Goal: Task Accomplishment & Management: Manage account settings

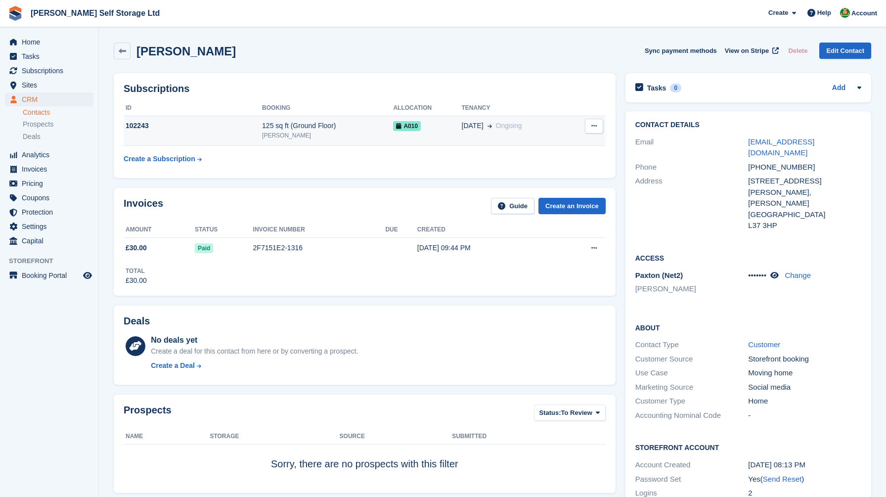
click at [191, 124] on div "102243" at bounding box center [193, 126] width 139 height 10
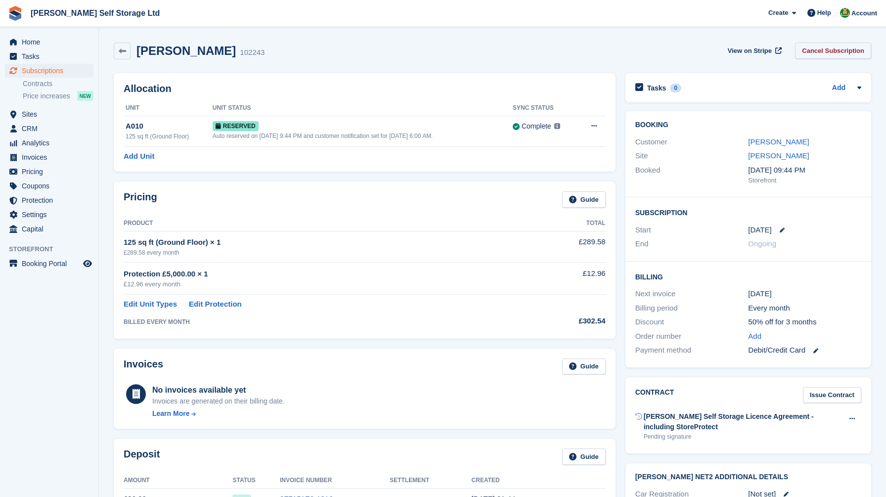
click at [806, 45] on link "Cancel Subscription" at bounding box center [833, 51] width 76 height 16
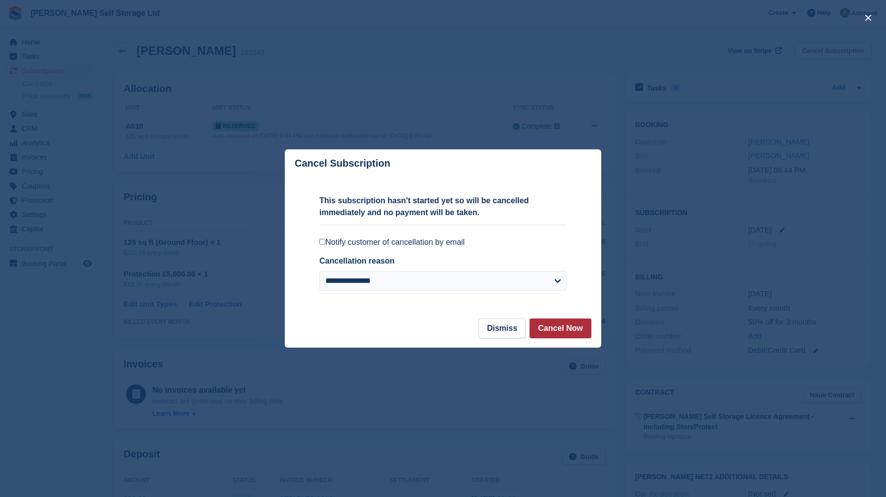
click at [564, 328] on button "Cancel Now" at bounding box center [561, 329] width 62 height 20
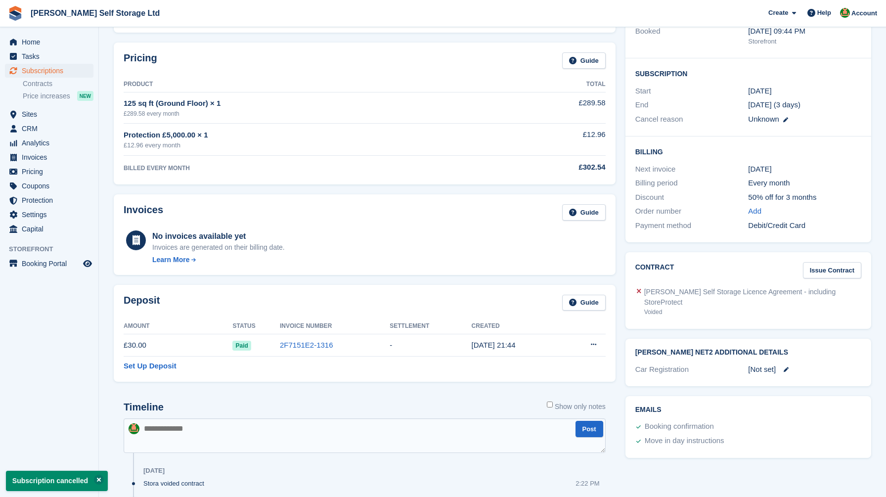
scroll to position [197, 0]
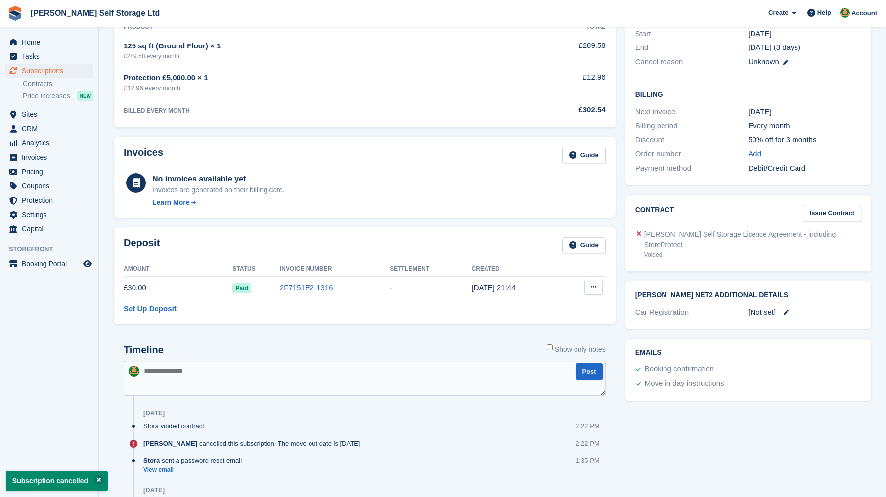
click at [595, 287] on icon at bounding box center [593, 287] width 5 height 6
click at [560, 304] on p "Settle deposit" at bounding box center [555, 306] width 86 height 13
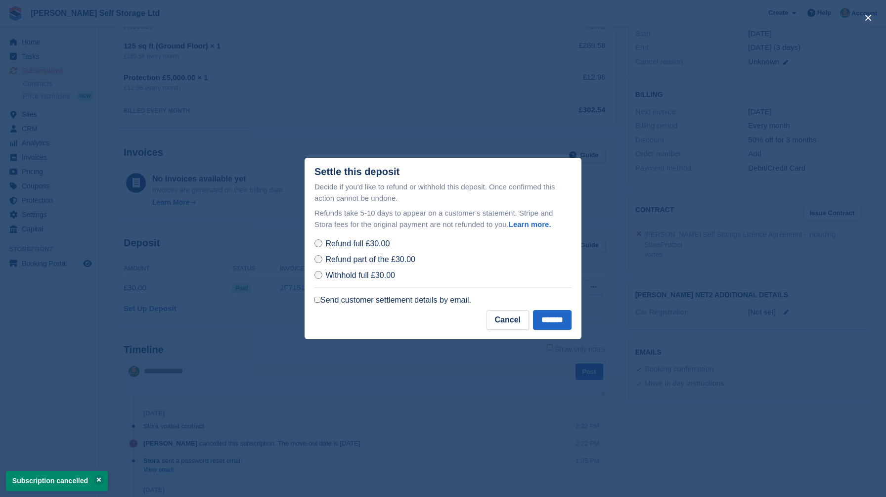
click at [374, 299] on label "Send customer settlement details by email." at bounding box center [393, 300] width 157 height 10
click at [562, 318] on input "*******" at bounding box center [552, 320] width 39 height 20
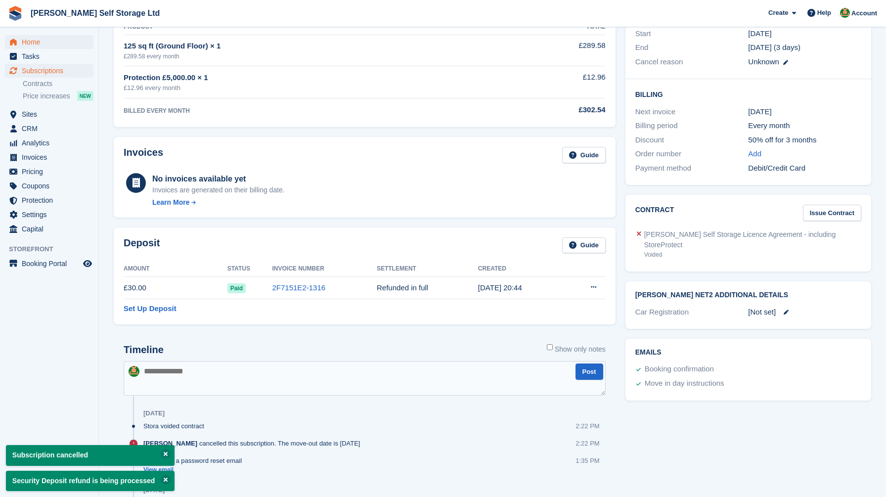
click at [21, 41] on link "Home" at bounding box center [49, 42] width 89 height 14
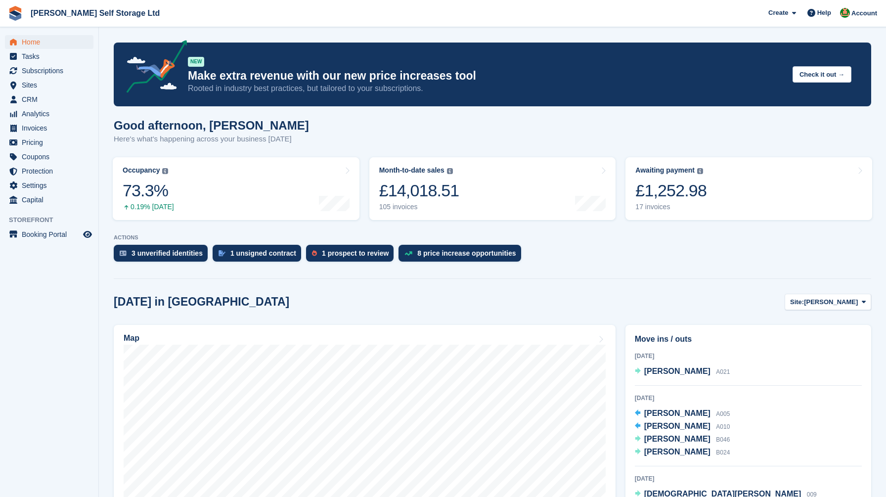
scroll to position [51, 0]
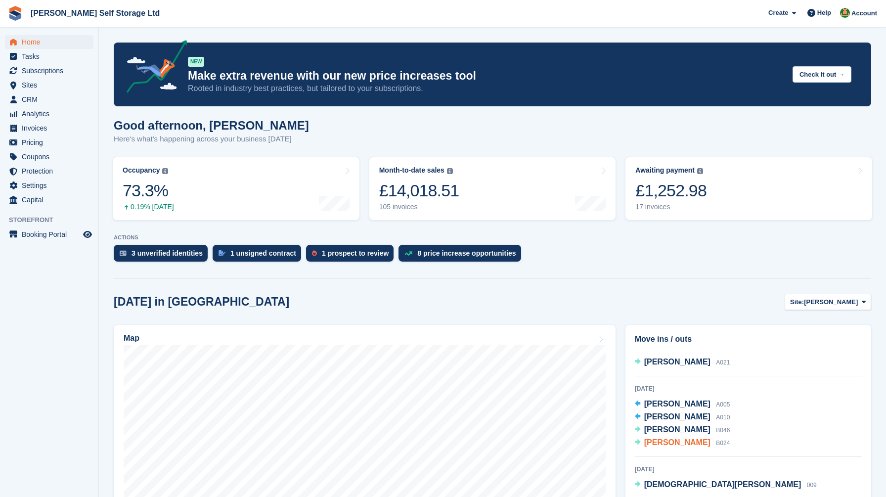
click at [665, 446] on span "Margaret Clague" at bounding box center [678, 442] width 66 height 8
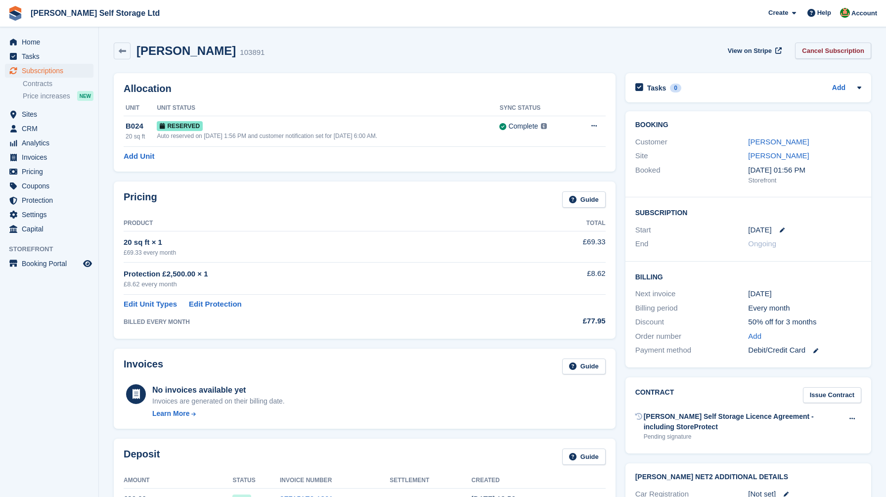
click at [815, 47] on link "Cancel Subscription" at bounding box center [833, 51] width 76 height 16
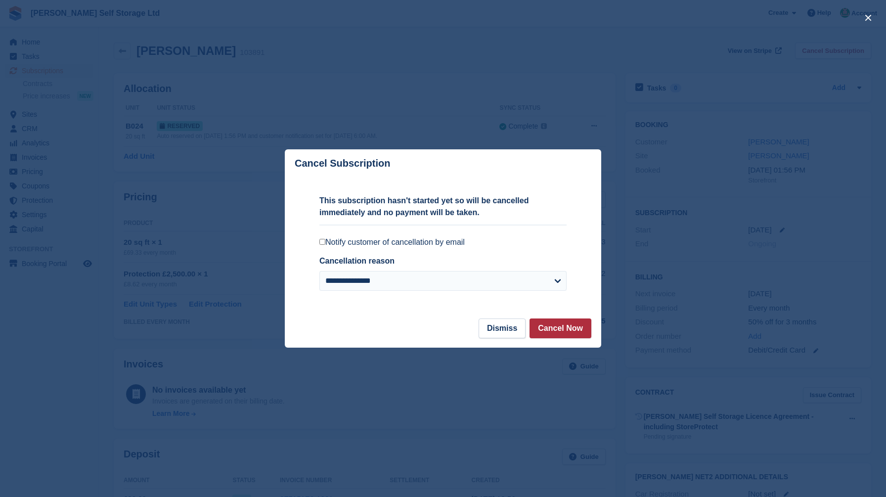
click at [546, 323] on button "Cancel Now" at bounding box center [561, 329] width 62 height 20
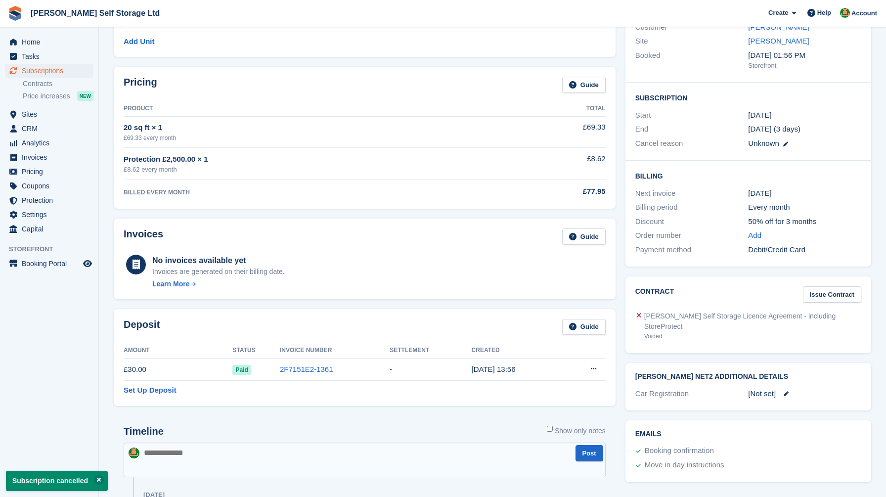
scroll to position [154, 0]
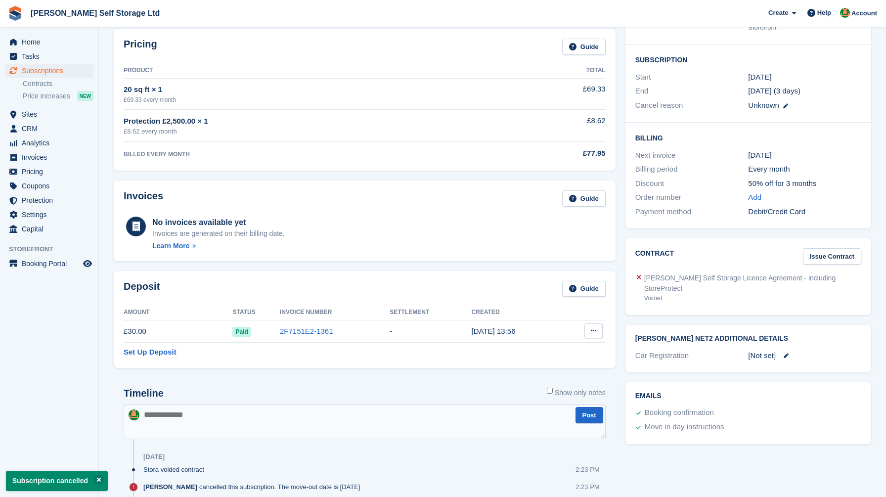
click at [597, 331] on button at bounding box center [594, 330] width 18 height 15
click at [558, 346] on p "Settle deposit" at bounding box center [555, 350] width 86 height 13
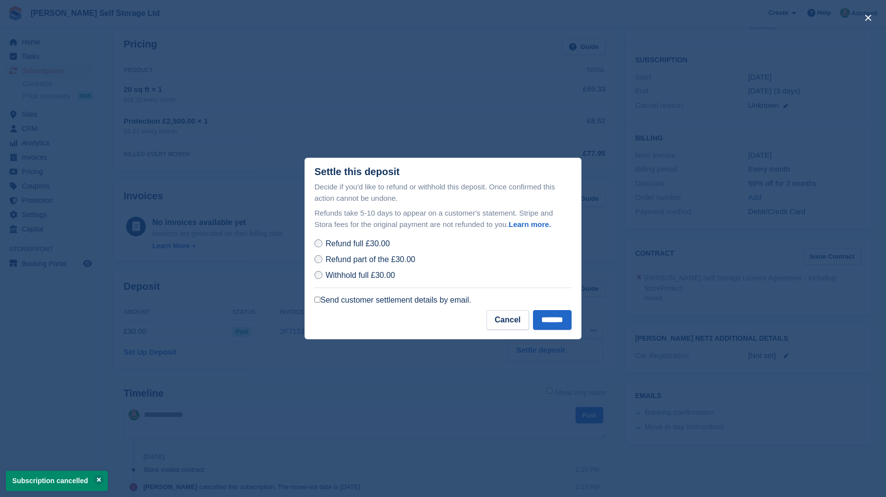
click at [357, 299] on label "Send customer settlement details by email." at bounding box center [393, 300] width 157 height 10
click at [547, 324] on input "*******" at bounding box center [552, 320] width 39 height 20
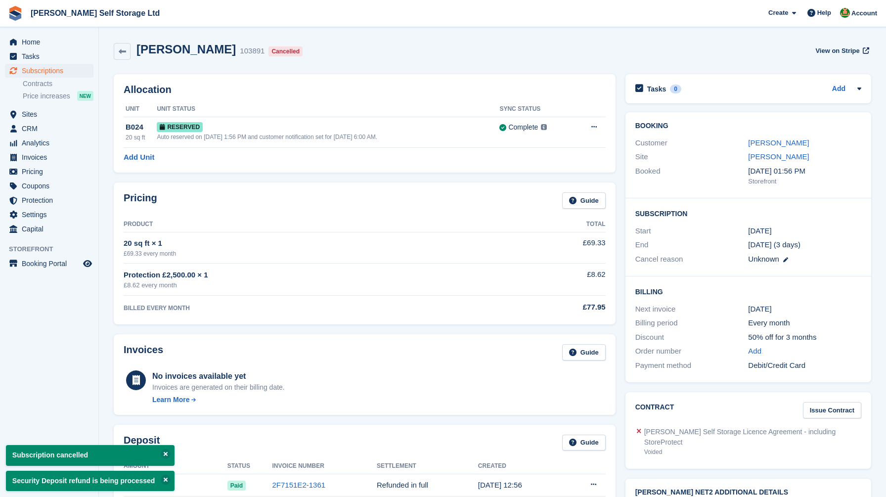
scroll to position [0, 0]
click at [51, 42] on span "Home" at bounding box center [51, 42] width 59 height 14
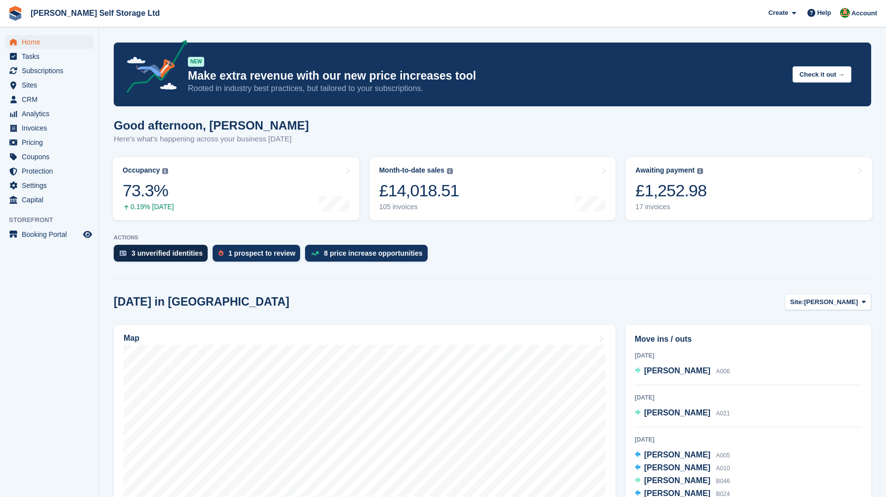
click at [139, 254] on div "3 unverified identities" at bounding box center [167, 253] width 71 height 8
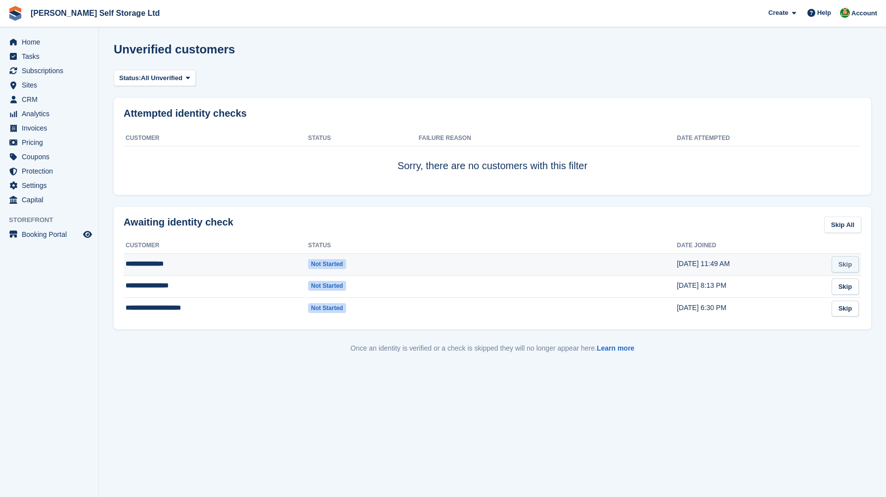
click at [844, 265] on link "Skip" at bounding box center [845, 264] width 27 height 16
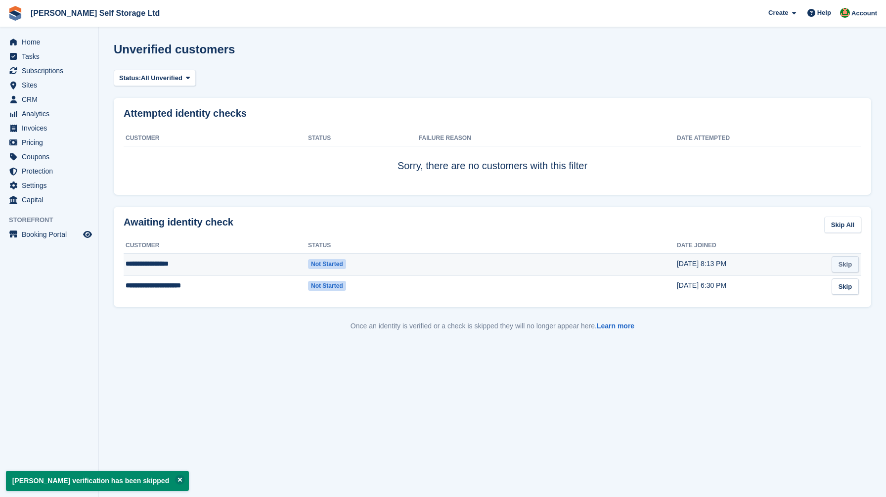
click at [849, 267] on link "Skip" at bounding box center [845, 264] width 27 height 16
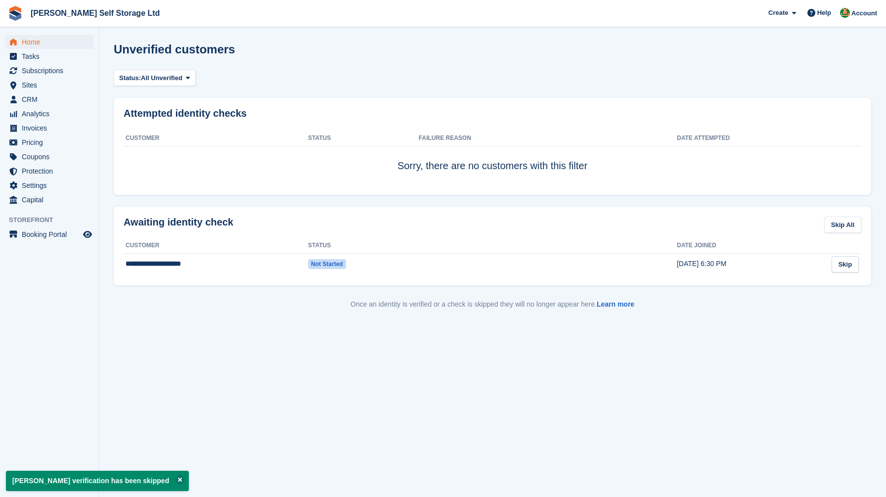
click at [26, 44] on span "Home" at bounding box center [51, 42] width 59 height 14
